Goal: Task Accomplishment & Management: Use online tool/utility

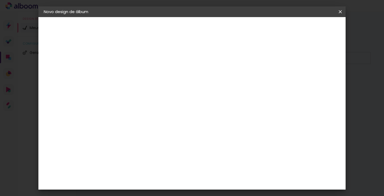
click at [131, 71] on input at bounding box center [131, 71] width 0 height 8
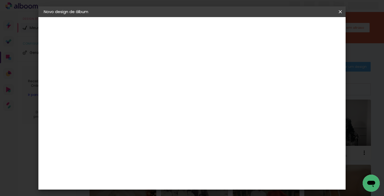
type input "[PERSON_NAME]"
type paper-input "[PERSON_NAME]"
click at [185, 31] on paper-button "Avançar" at bounding box center [172, 28] width 26 height 9
click at [231, 85] on paper-item "Tamanho Livre" at bounding box center [205, 81] width 51 height 12
click at [0, 0] on slot "Avançar" at bounding box center [0, 0] width 0 height 0
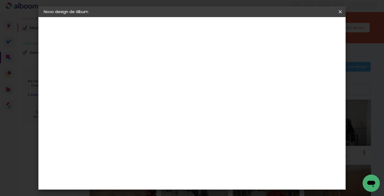
scroll to position [31, 0]
click at [182, 51] on span "30" at bounding box center [180, 52] width 9 height 8
click at [229, 173] on input "60" at bounding box center [223, 173] width 14 height 8
type input "6"
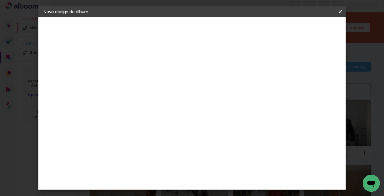
scroll to position [112, 0]
type input "40"
type paper-input "40"
click at [135, 154] on input "30" at bounding box center [129, 153] width 14 height 8
type input "3"
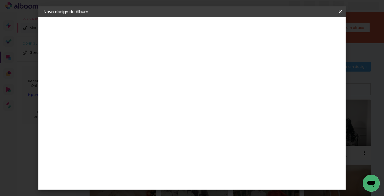
scroll to position [25, 0]
type input "25"
type paper-input "25"
click at [311, 29] on span "Iniciar design" at bounding box center [298, 28] width 24 height 4
